Goal: Communication & Community: Answer question/provide support

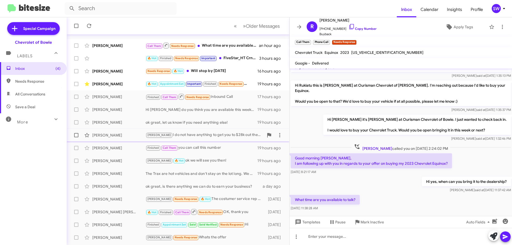
scroll to position [27, 0]
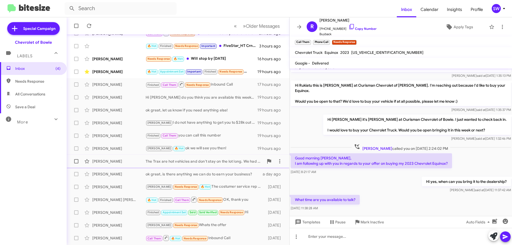
click at [163, 164] on div "[PERSON_NAME] The Trax are hot vehicles and don't stay on the lot long. We had …" at bounding box center [178, 161] width 214 height 11
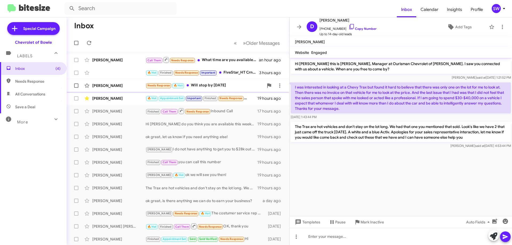
drag, startPoint x: 205, startPoint y: 83, endPoint x: 210, endPoint y: 87, distance: 6.3
click at [205, 83] on div "Needs Response 🔥 Hot Will stop by [DATE]" at bounding box center [205, 85] width 118 height 6
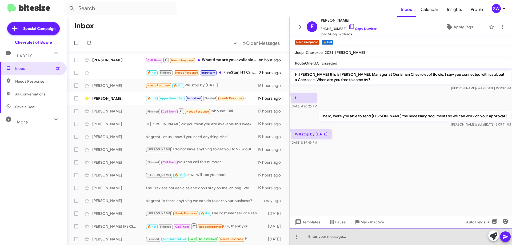
drag, startPoint x: 319, startPoint y: 238, endPoint x: 316, endPoint y: 240, distance: 3.6
click at [319, 239] on div at bounding box center [401, 236] width 222 height 17
drag, startPoint x: 341, startPoint y: 237, endPoint x: 307, endPoint y: 237, distance: 33.9
click at [306, 236] on div "ok see you [DATE]!" at bounding box center [401, 236] width 222 height 17
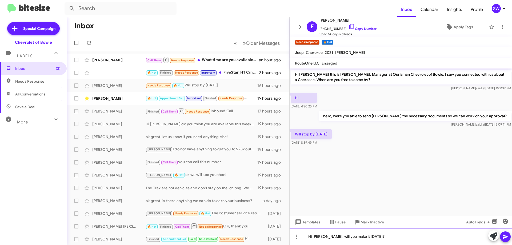
drag, startPoint x: 322, startPoint y: 238, endPoint x: 403, endPoint y: 236, distance: 81.9
click at [403, 236] on div "Hi [PERSON_NAME], will you make it [DATE]?" at bounding box center [401, 236] width 222 height 17
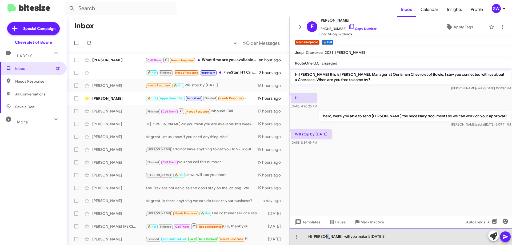
click at [327, 236] on div "Hi [PERSON_NAME], will you make it [DATE]?" at bounding box center [401, 236] width 222 height 17
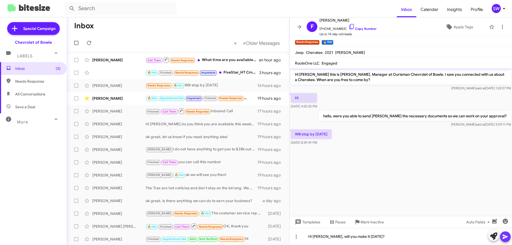
click at [507, 238] on icon at bounding box center [505, 237] width 6 height 6
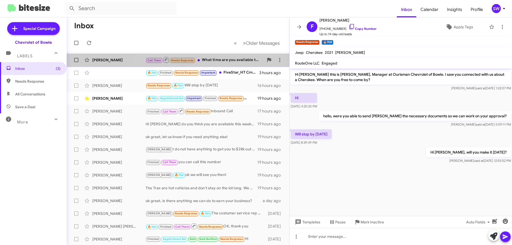
drag, startPoint x: 232, startPoint y: 61, endPoint x: 242, endPoint y: 64, distance: 11.0
click at [236, 62] on div "Call Them Needs Response What time are you available to talk?" at bounding box center [205, 60] width 118 height 7
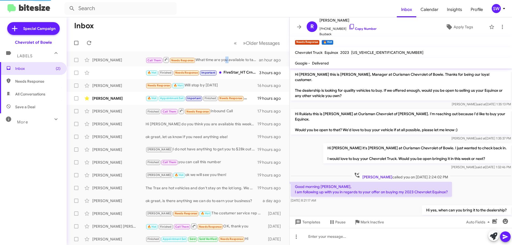
scroll to position [29, 0]
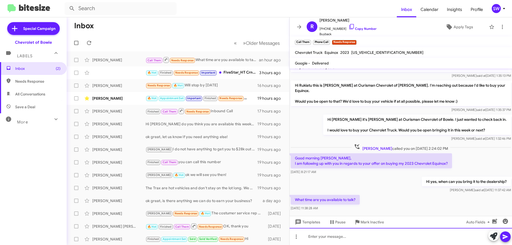
click at [349, 236] on div at bounding box center [401, 236] width 222 height 17
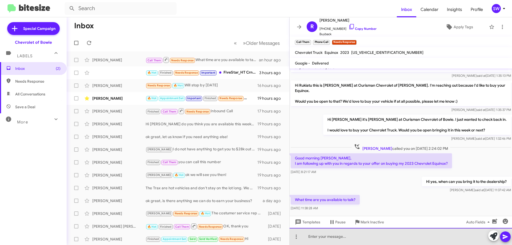
click at [349, 237] on div at bounding box center [401, 236] width 222 height 17
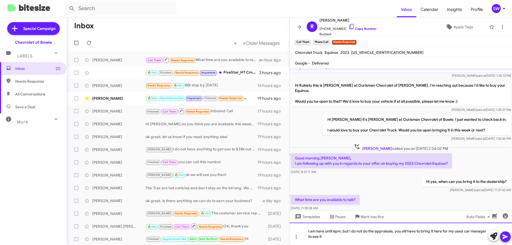
click at [404, 230] on div "I am here until 6pm, but I do not do the appraisals, you eill have to bring it …" at bounding box center [401, 234] width 222 height 22
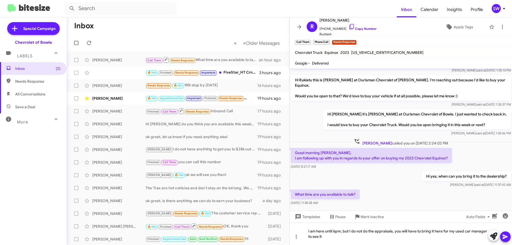
click at [506, 235] on icon at bounding box center [505, 237] width 6 height 6
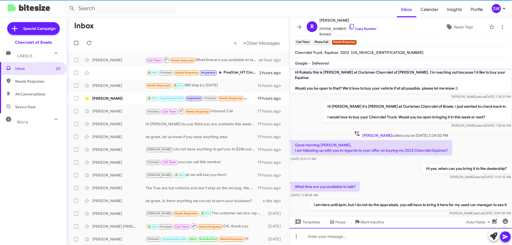
scroll to position [48, 0]
